Goal: Find specific page/section: Find specific page/section

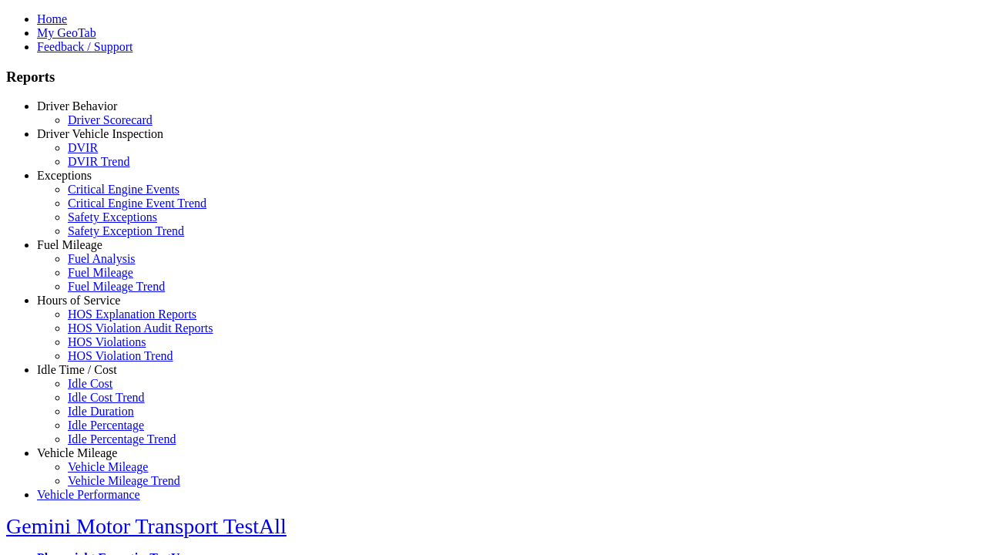
click at [89, 376] on link "Idle Time / Cost" at bounding box center [77, 369] width 80 height 13
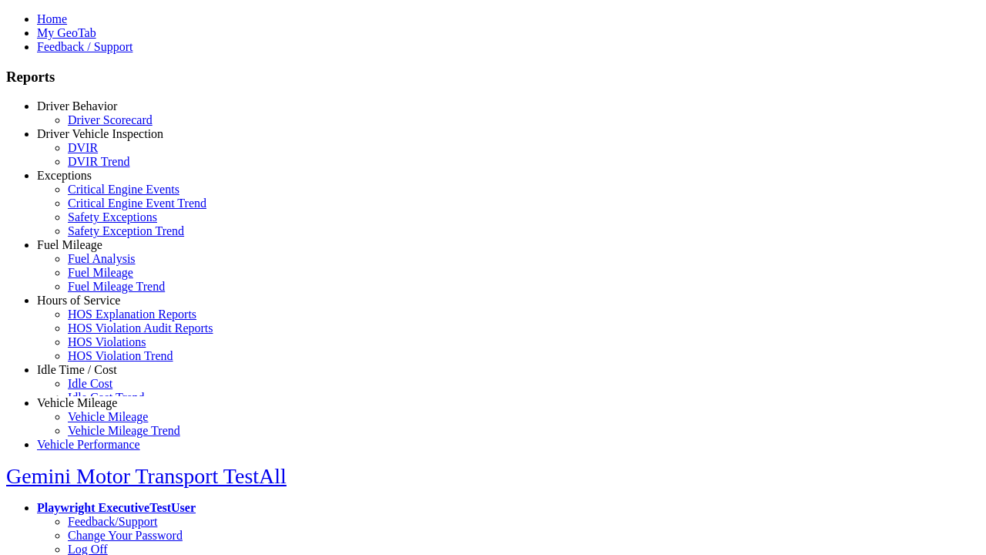
click at [100, 390] on link "Idle Cost" at bounding box center [90, 383] width 45 height 13
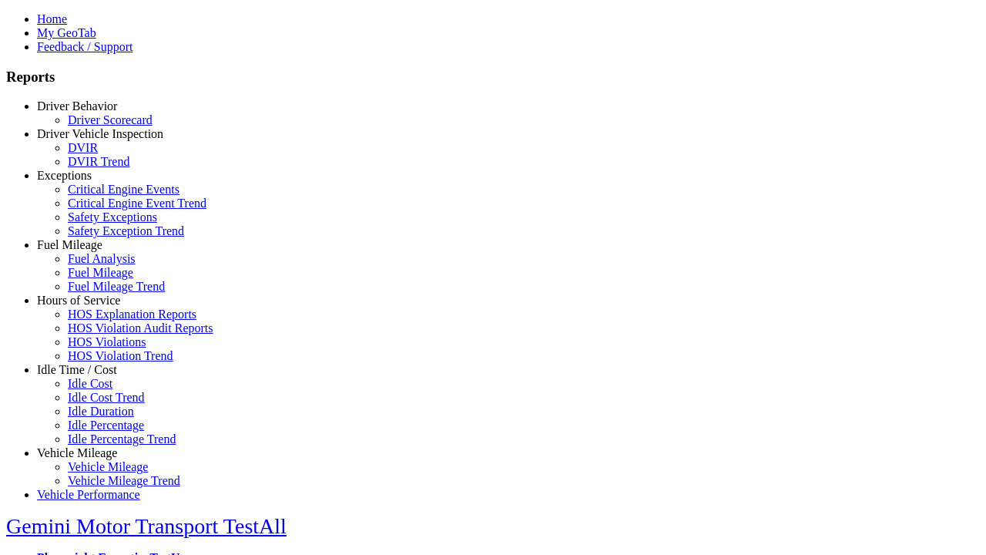
select select
